Goal: Information Seeking & Learning: Learn about a topic

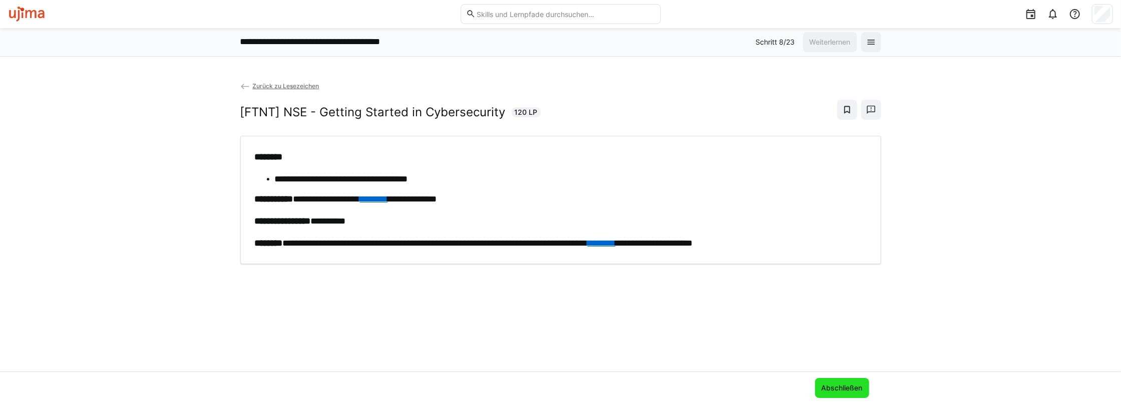
click at [849, 387] on span "Abschließen" at bounding box center [842, 388] width 44 height 10
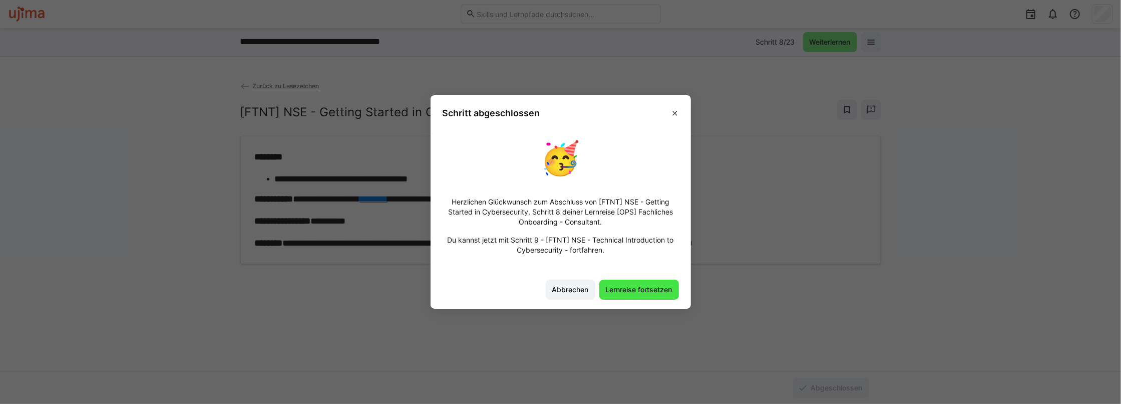
click at [660, 291] on span "Lernreise fortsetzen" at bounding box center [640, 289] width 70 height 10
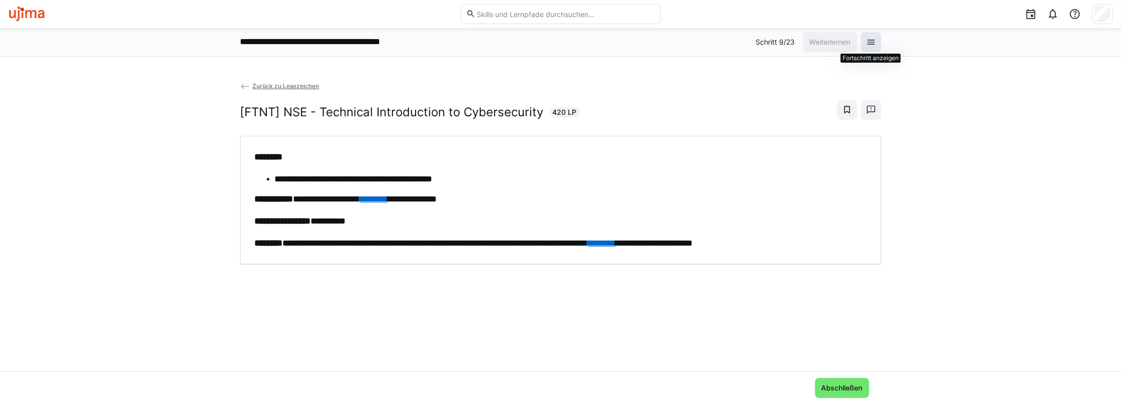
click at [878, 45] on span at bounding box center [871, 42] width 20 height 20
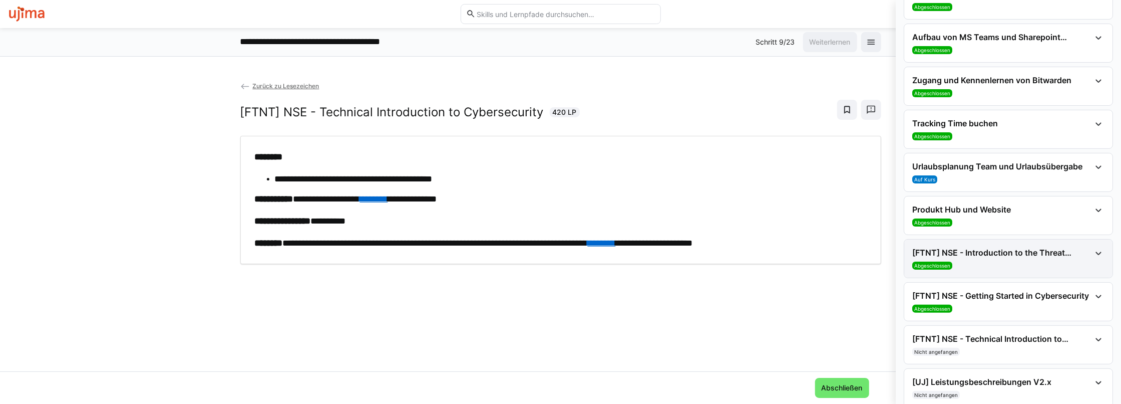
scroll to position [150, 0]
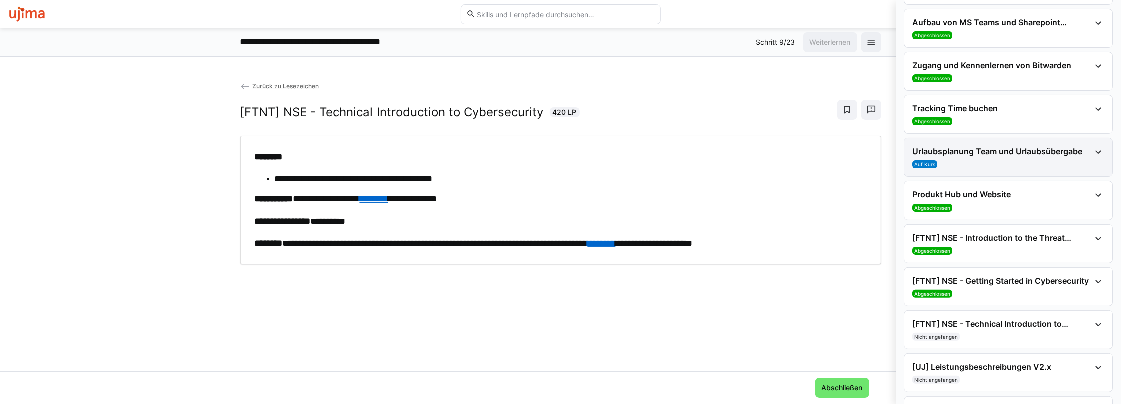
click at [1030, 147] on h4 "Urlaubsplanung Team und Urlaubsübergabe" at bounding box center [1002, 151] width 178 height 10
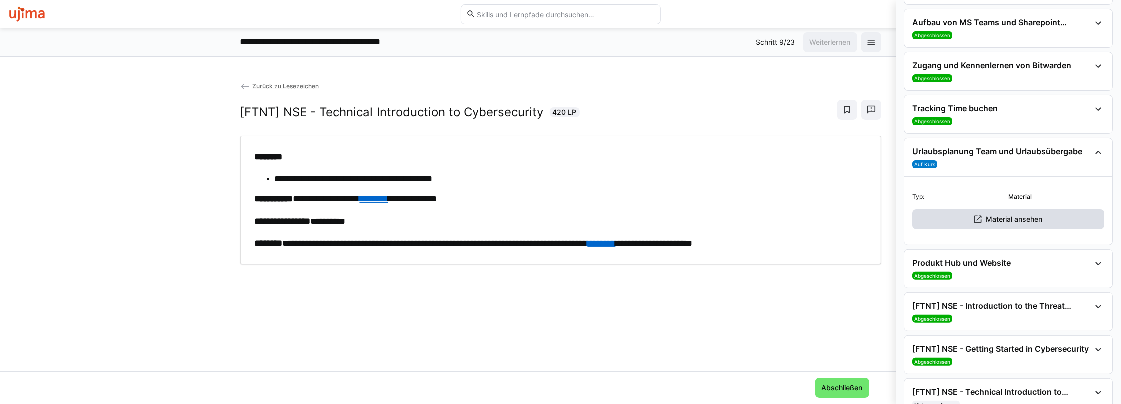
click at [990, 220] on span "Material ansehen" at bounding box center [1015, 219] width 60 height 10
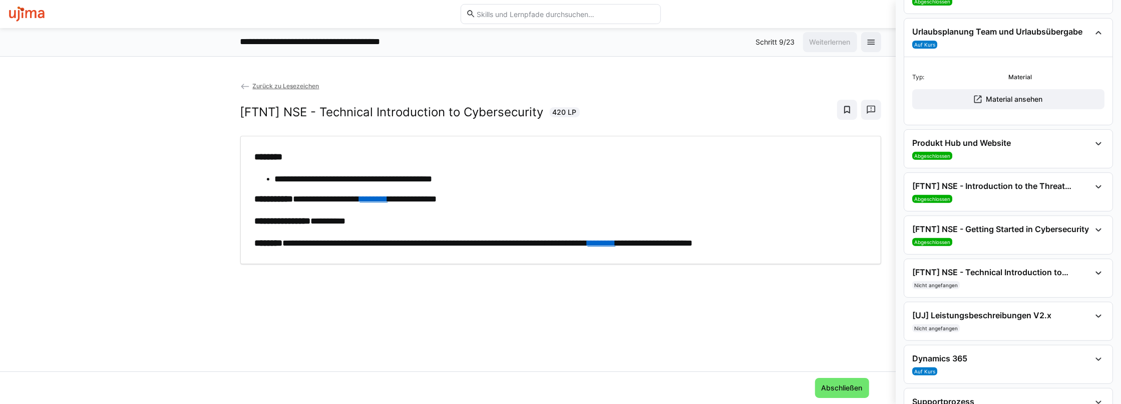
scroll to position [300, 0]
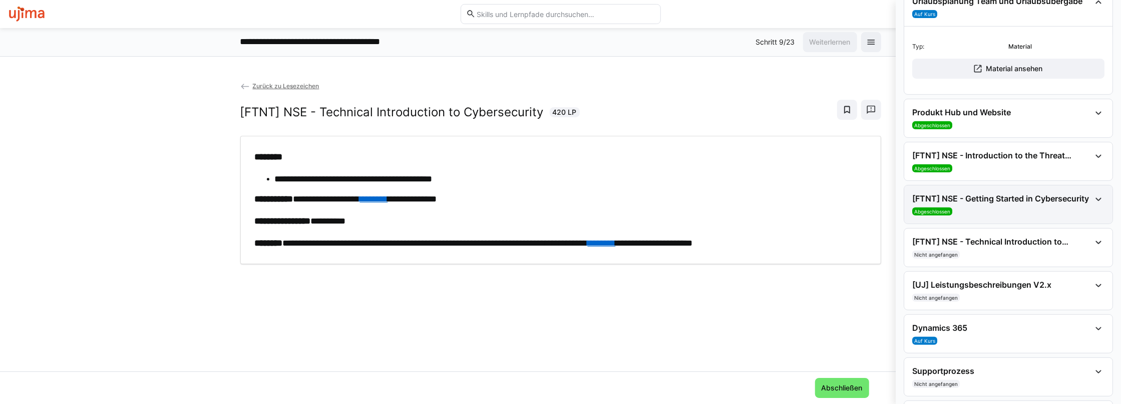
click at [995, 185] on div "[FTNT] NSE - Getting Started in Cybersecurity Abgeschlossen" at bounding box center [1008, 204] width 208 height 38
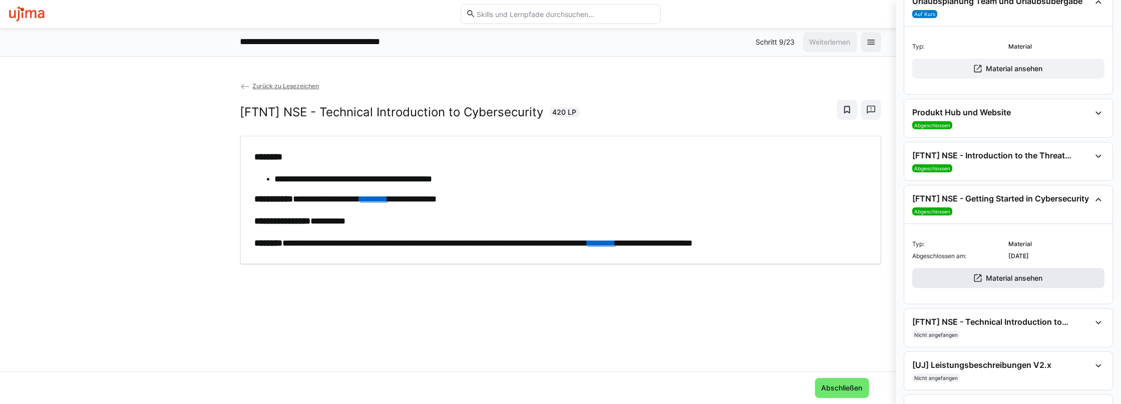
click at [1010, 273] on span "Material ansehen" at bounding box center [1015, 278] width 60 height 10
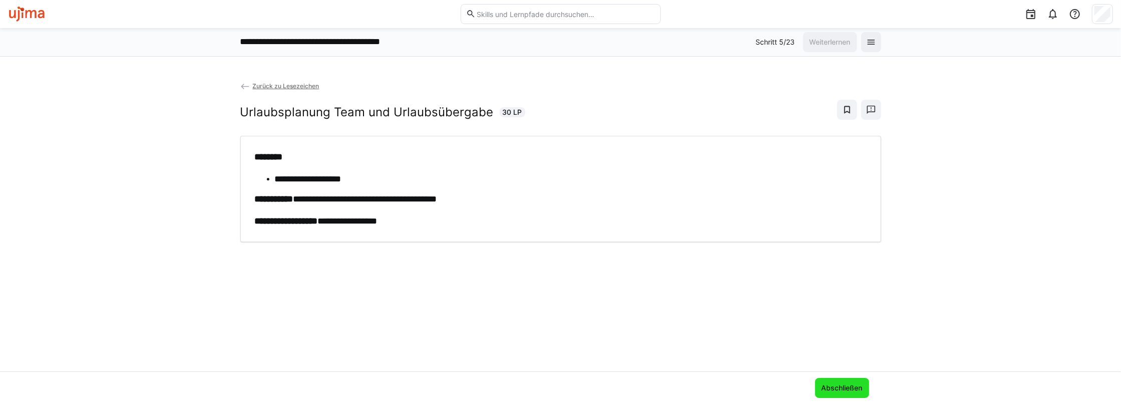
click at [855, 387] on span "Abschließen" at bounding box center [842, 388] width 44 height 10
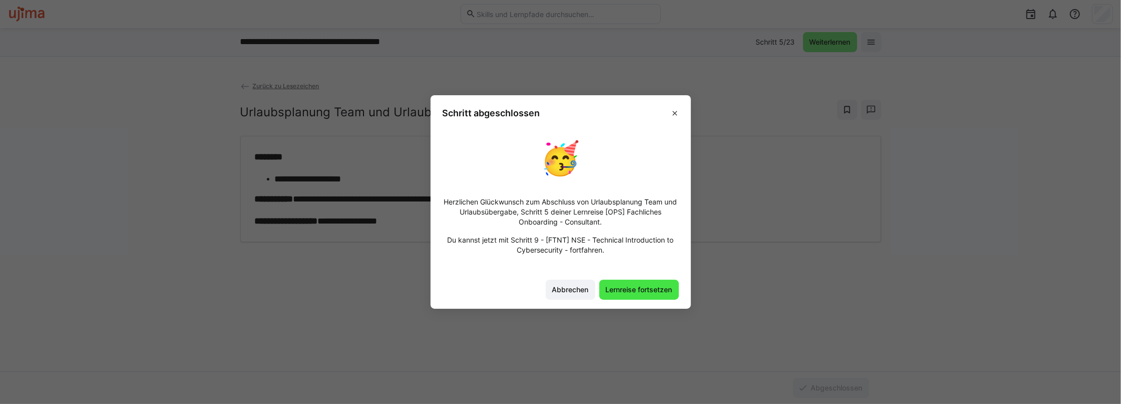
click at [634, 286] on span "Lernreise fortsetzen" at bounding box center [640, 289] width 70 height 10
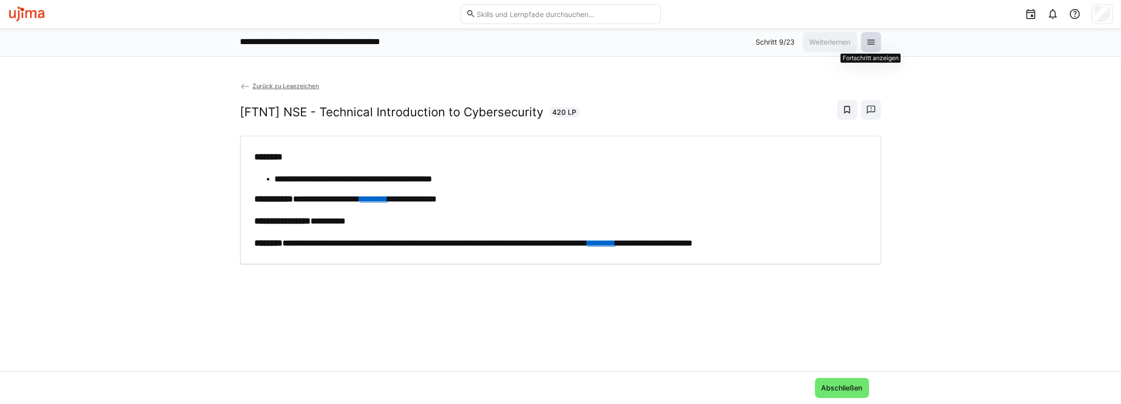
click at [877, 42] on span at bounding box center [871, 42] width 20 height 20
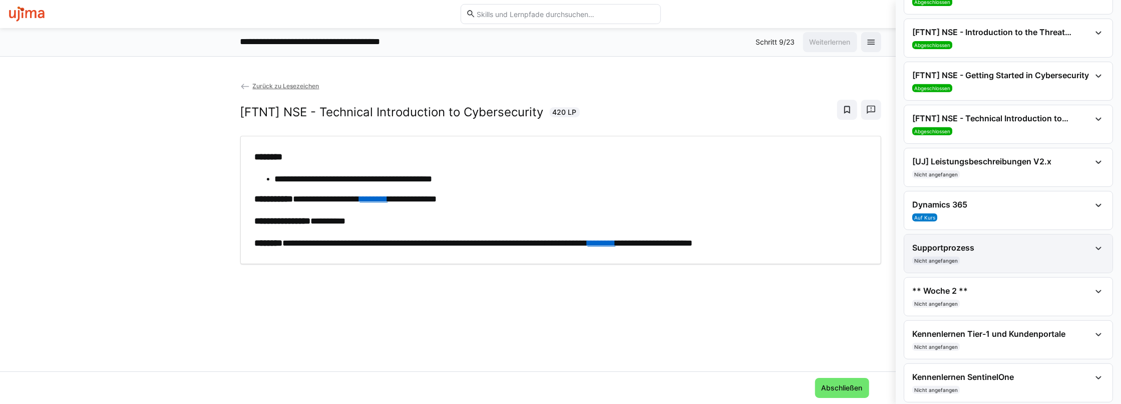
scroll to position [351, 0]
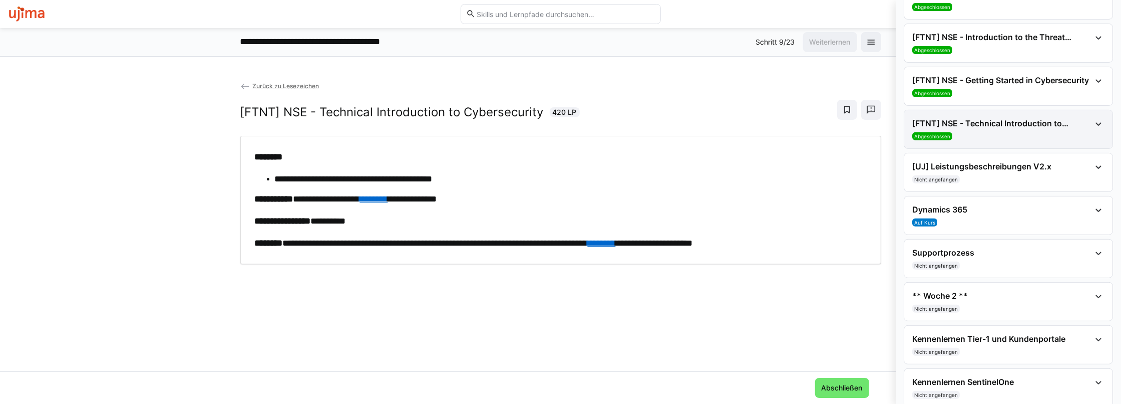
click at [992, 115] on div "[FTNT] NSE - Technical Introduction to Cybersecurity Abgeschlossen" at bounding box center [1008, 129] width 208 height 38
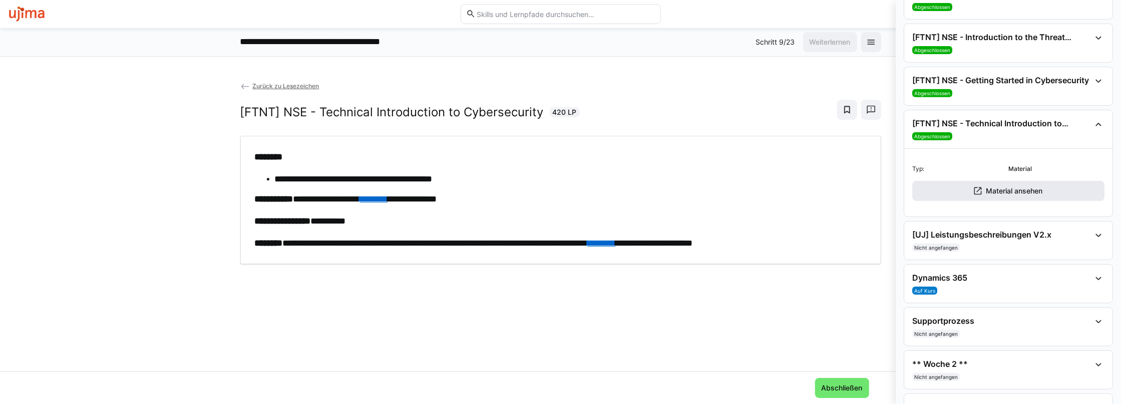
click at [995, 193] on span "Material ansehen" at bounding box center [1009, 191] width 192 height 20
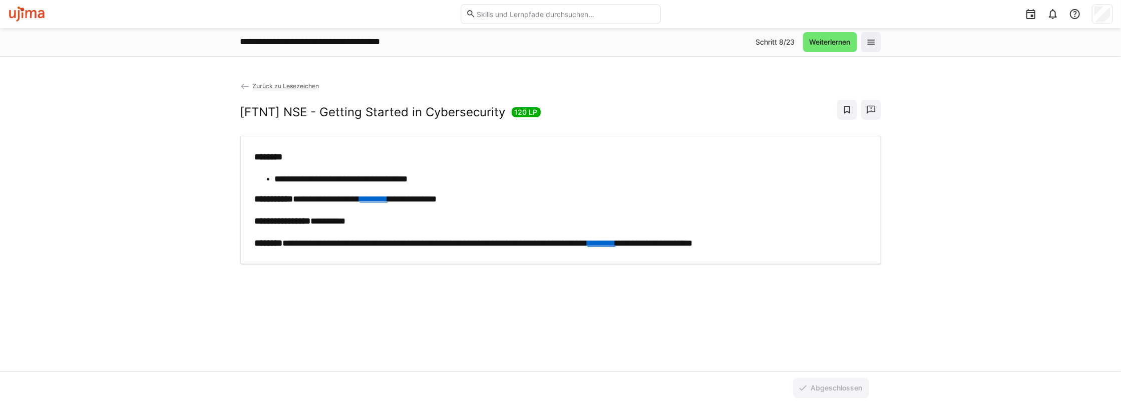
click at [616, 238] on link "********" at bounding box center [602, 242] width 28 height 9
click at [872, 39] on eds-icon at bounding box center [871, 42] width 10 height 10
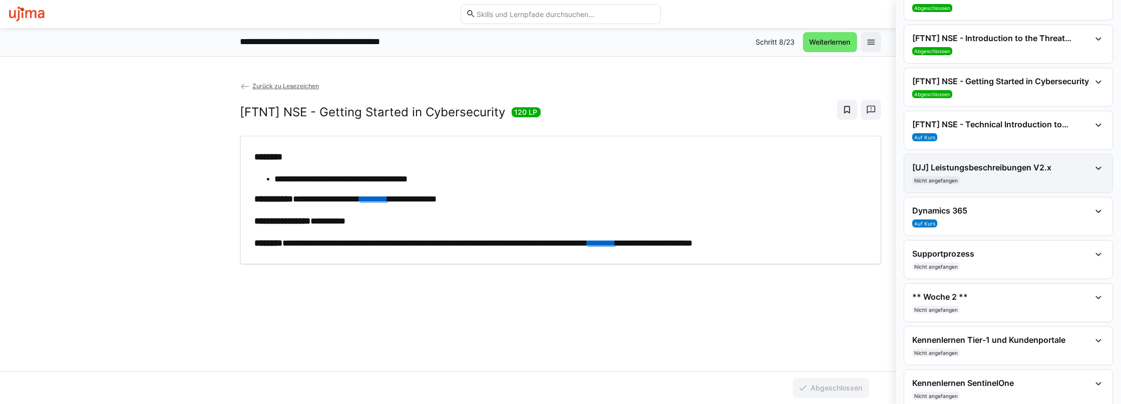
scroll to position [351, 0]
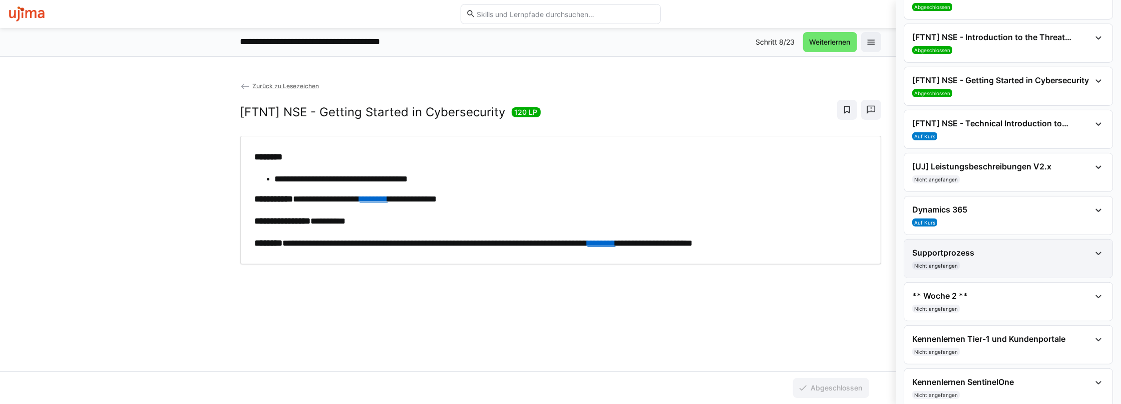
click at [1093, 247] on eds-icon at bounding box center [1099, 253] width 12 height 12
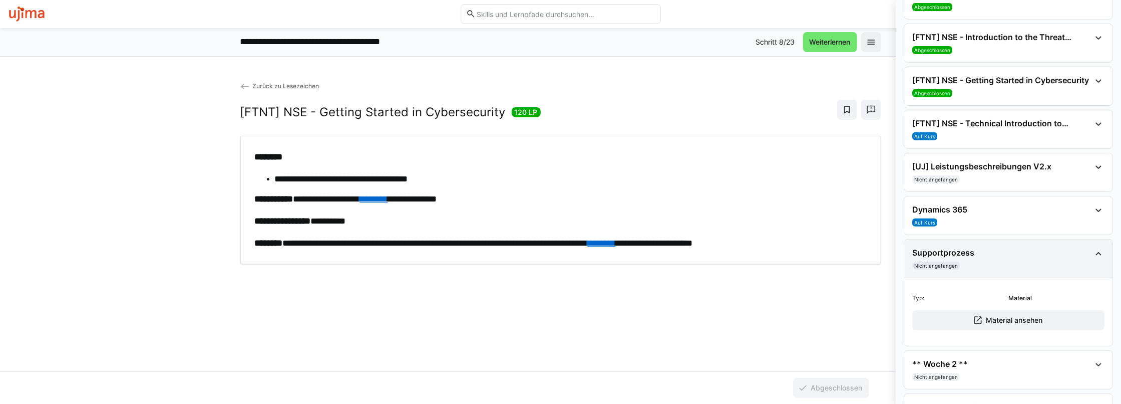
click at [1093, 247] on eds-icon at bounding box center [1099, 253] width 12 height 12
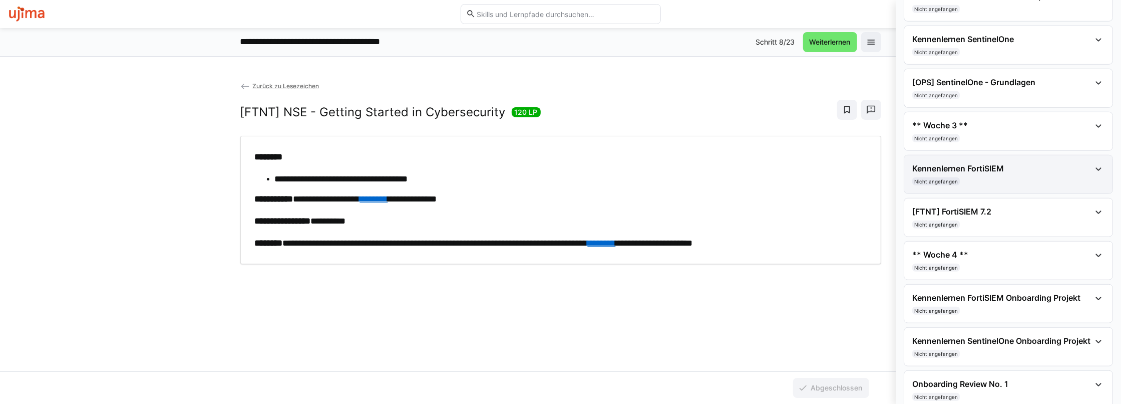
scroll to position [699, 0]
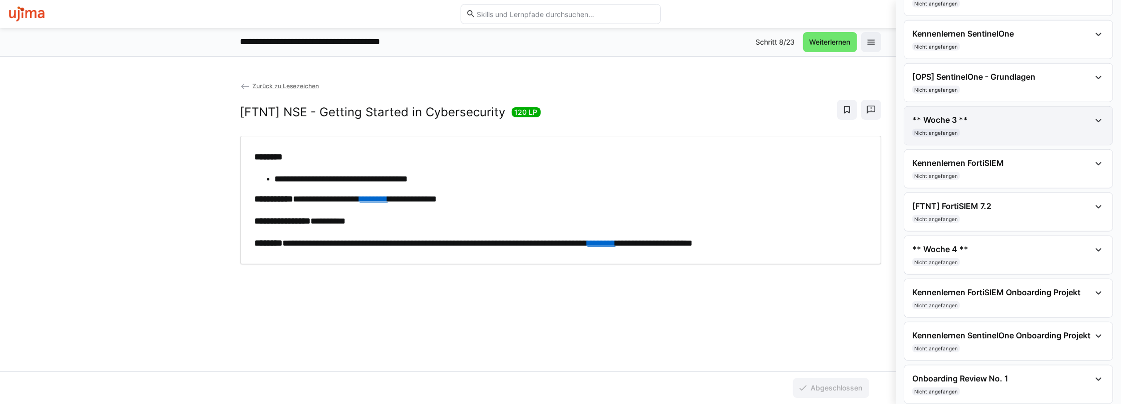
click at [1093, 119] on eds-icon at bounding box center [1099, 121] width 12 height 12
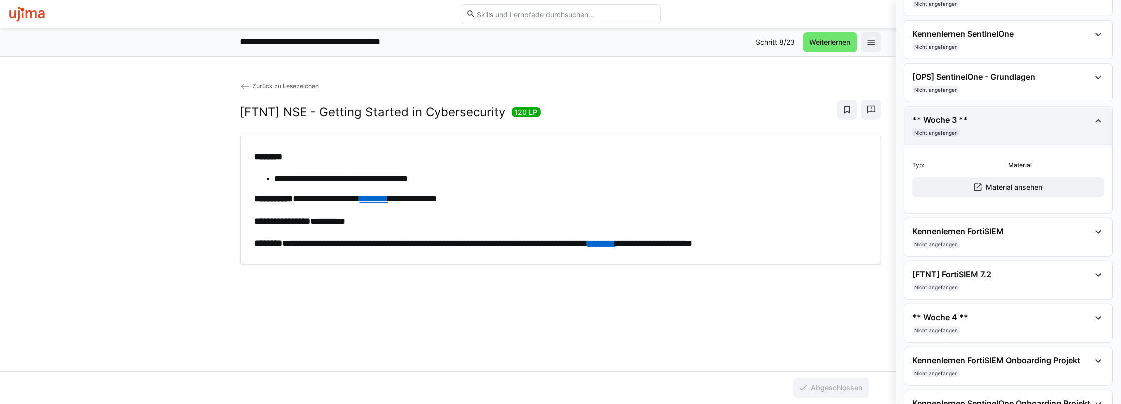
click at [1093, 119] on eds-icon at bounding box center [1099, 121] width 12 height 12
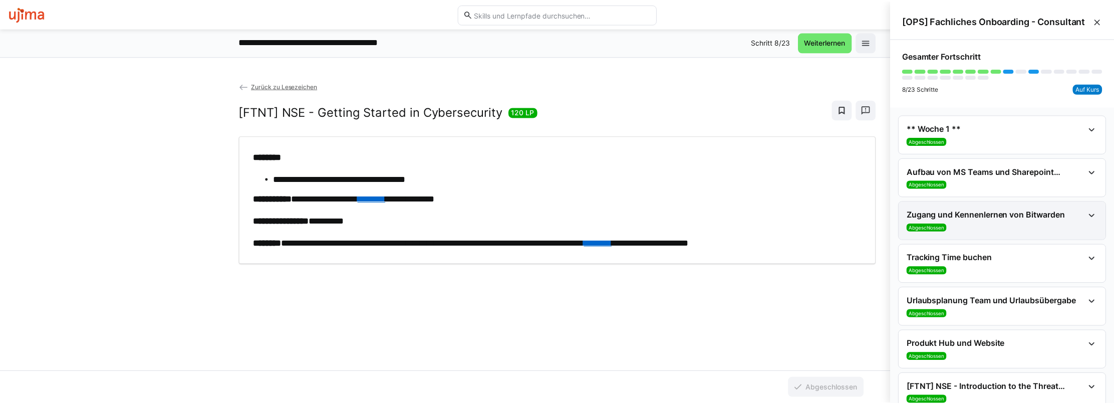
scroll to position [0, 0]
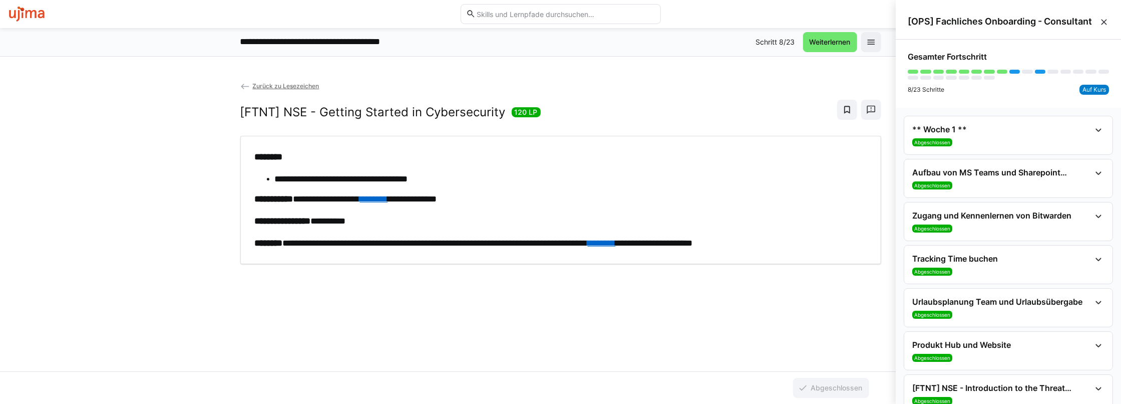
click at [1099, 19] on eds-icon at bounding box center [1104, 22] width 10 height 10
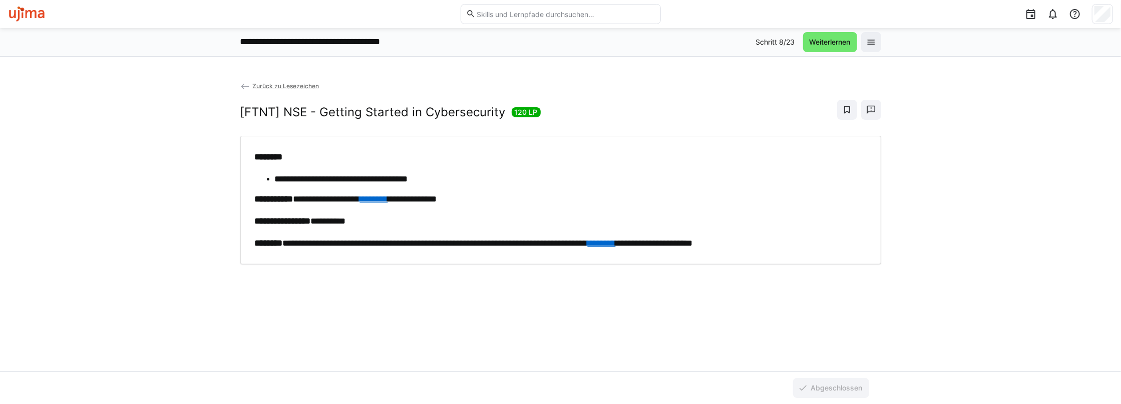
click at [282, 84] on span "Zurück zu Lesezeichen" at bounding box center [285, 86] width 67 height 8
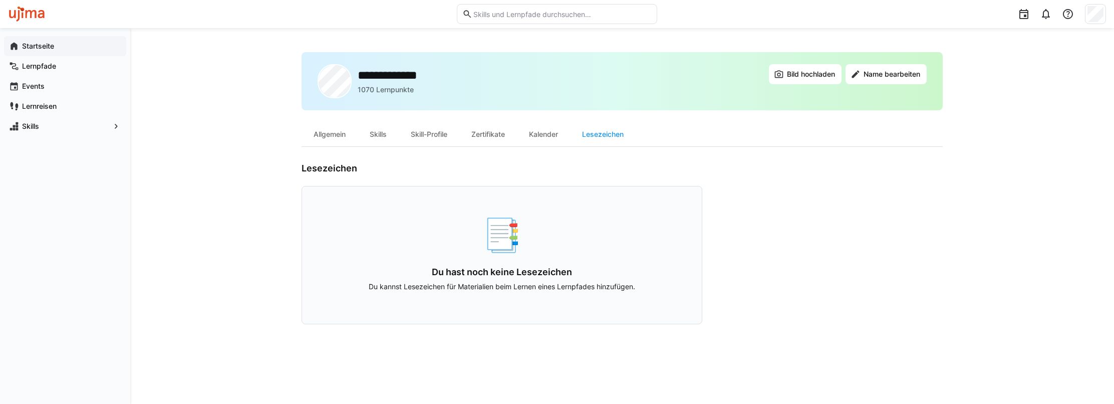
click at [0, 0] on app-navigation-label "Startseite" at bounding box center [0, 0] width 0 height 0
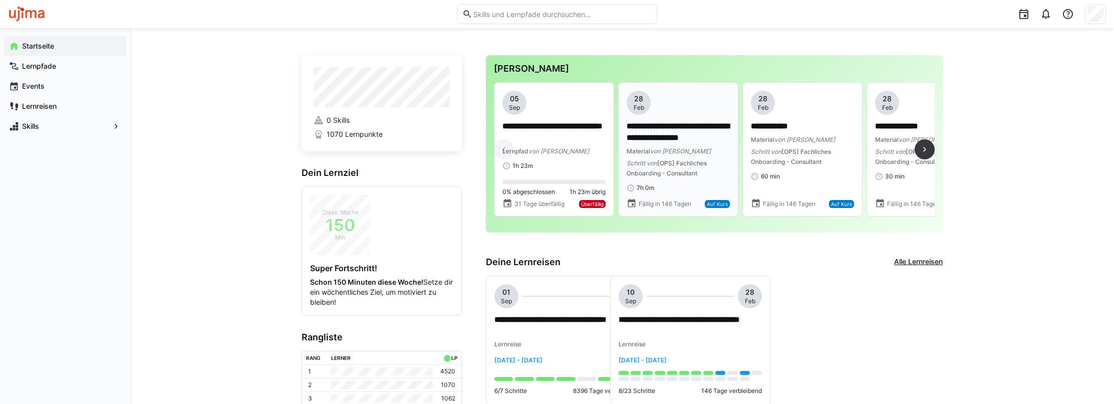
click at [661, 129] on p "**********" at bounding box center [679, 132] width 104 height 23
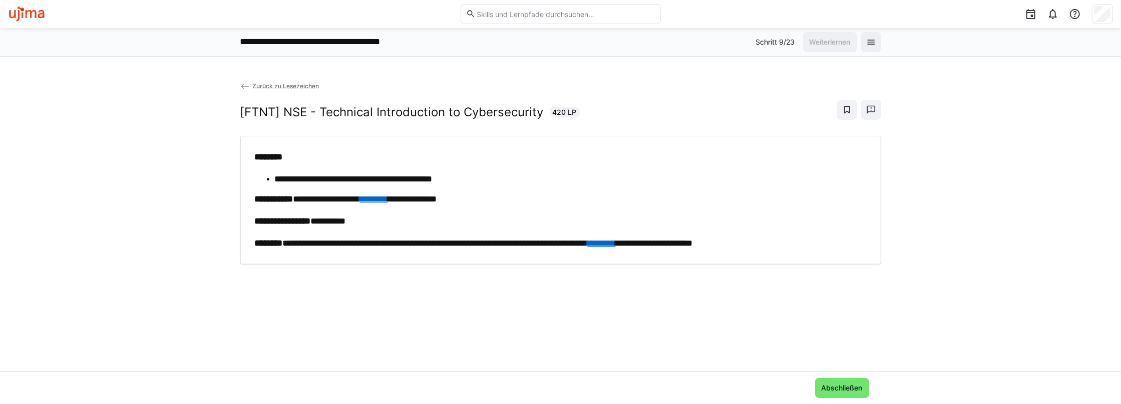
click at [388, 200] on link "********" at bounding box center [374, 198] width 28 height 9
click at [270, 82] on span "Zurück zu Lesezeichen" at bounding box center [285, 86] width 67 height 8
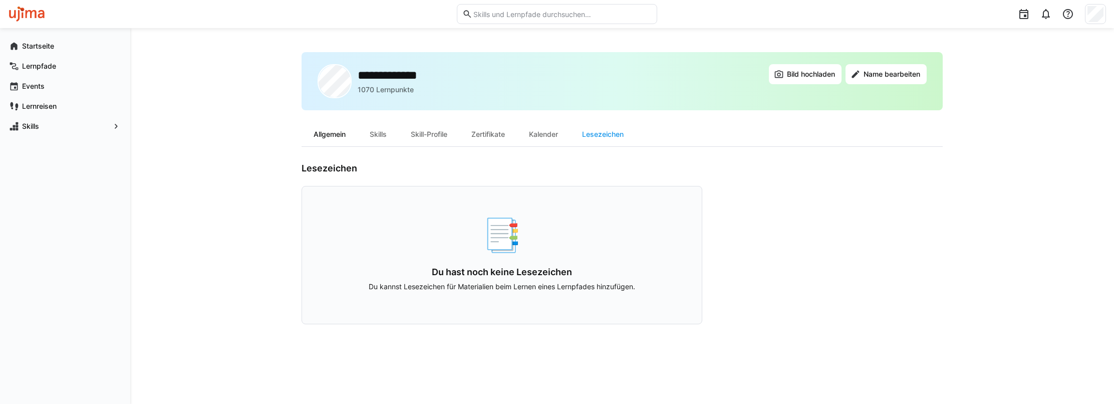
click at [346, 136] on div "Allgemein" at bounding box center [329, 134] width 56 height 24
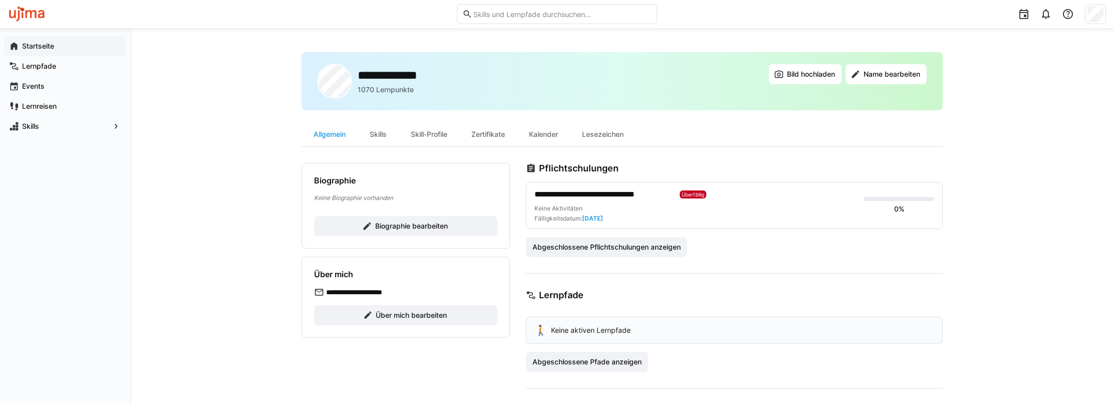
click at [0, 0] on app-navigation-label "Startseite" at bounding box center [0, 0] width 0 height 0
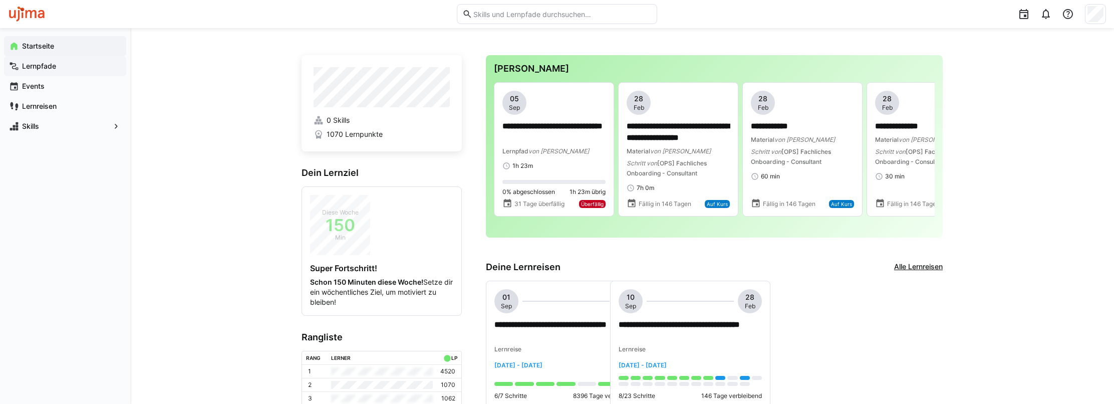
click at [50, 61] on span "Lernpfade" at bounding box center [71, 66] width 101 height 10
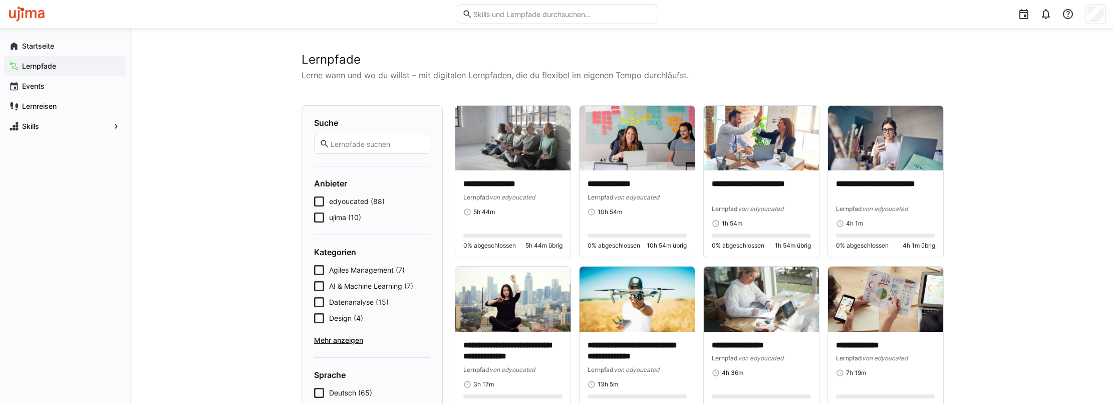
click at [319, 218] on icon at bounding box center [319, 217] width 10 height 10
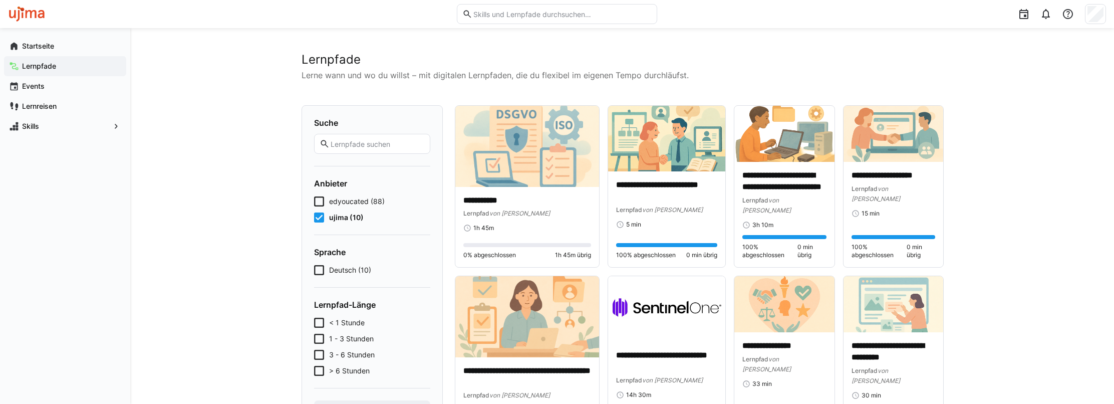
click at [321, 199] on icon at bounding box center [319, 201] width 10 height 10
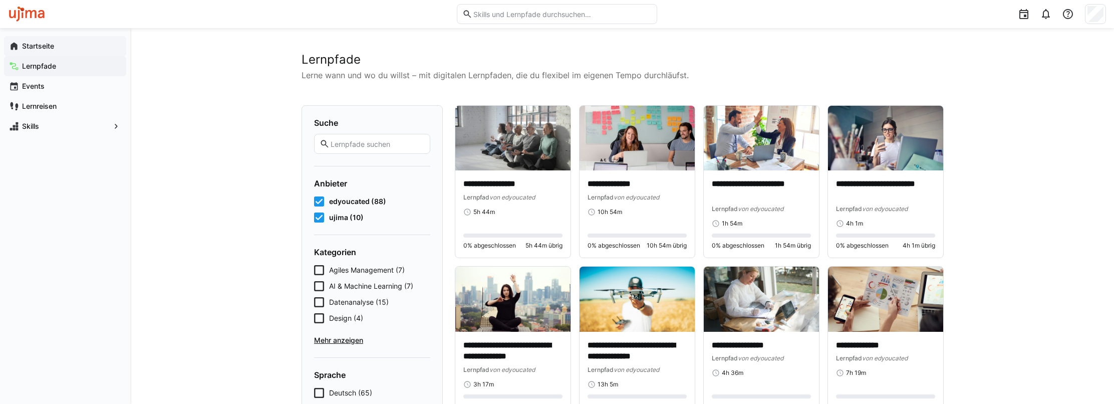
click at [0, 0] on app-navigation-label "Startseite" at bounding box center [0, 0] width 0 height 0
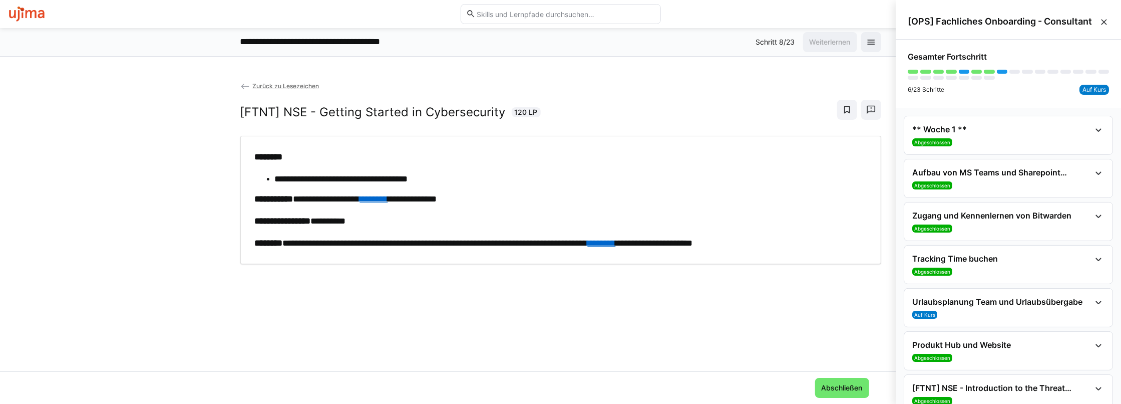
scroll to position [351, 0]
